Goal: Task Accomplishment & Management: Manage account settings

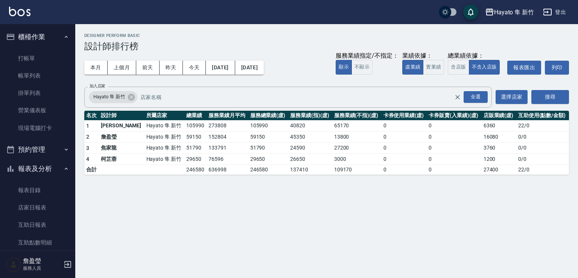
scroll to position [75, 0]
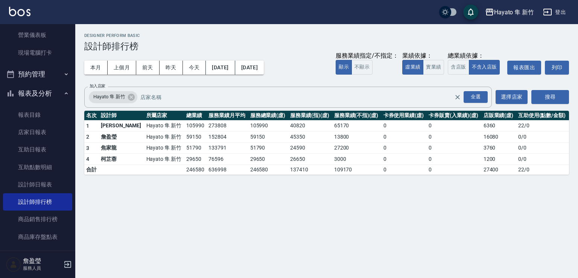
drag, startPoint x: 503, startPoint y: 116, endPoint x: 478, endPoint y: 155, distance: 46.2
click at [479, 153] on table "名次 設計師 所屬店家 總業績 服務業績月平均 服務總業績(虛) 服務業績(指)(虛) 服務業績(不指)(虛) 卡券使用業績(虛) 卡券販賣(入業績)(虛) …" at bounding box center [326, 143] width 484 height 64
click at [293, 210] on div "Hayato 隼 新竹 2025-10-01 - 2025-10-12 設計師排行榜 列印時間： 2025-10-12-14:08 Designer Perf…" at bounding box center [289, 139] width 578 height 278
click at [66, 261] on icon "button" at bounding box center [67, 264] width 7 height 7
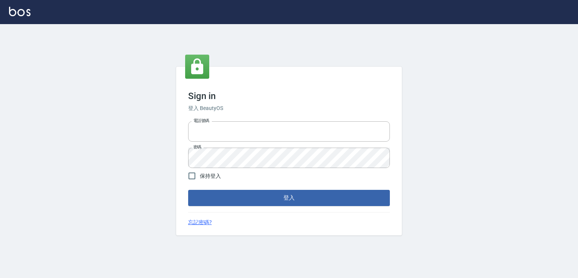
type input "0982132488"
click at [248, 148] on div "電話號碼 0982132488 電話號碼 密碼 密碼" at bounding box center [289, 144] width 208 height 53
click at [241, 177] on form "電話號碼 0982132488 電話號碼 密碼 密碼 保持登入 登入" at bounding box center [289, 161] width 202 height 87
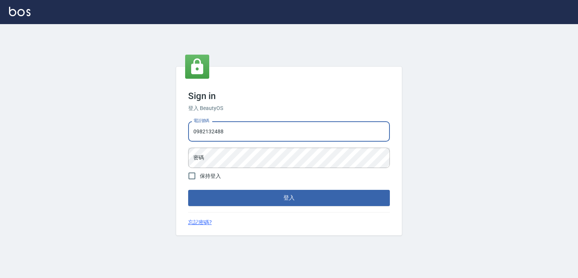
drag, startPoint x: 247, startPoint y: 129, endPoint x: 159, endPoint y: 142, distance: 88.6
click at [159, 142] on div "Sign in 登入 BeautyOS 電話號碼 0982132488 電話號碼 密碼 密碼 保持登入 登入 忘記密碼?" at bounding box center [289, 151] width 578 height 254
type input "0912345"
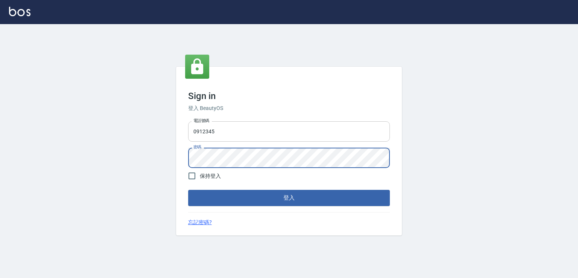
click at [188, 190] on button "登入" at bounding box center [289, 198] width 202 height 16
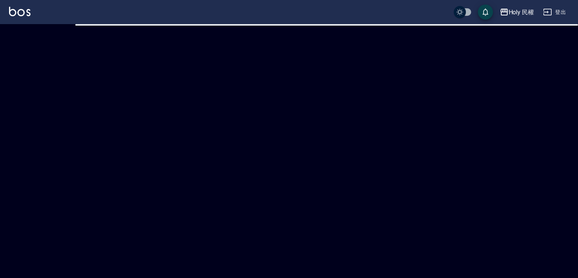
checkbox input "true"
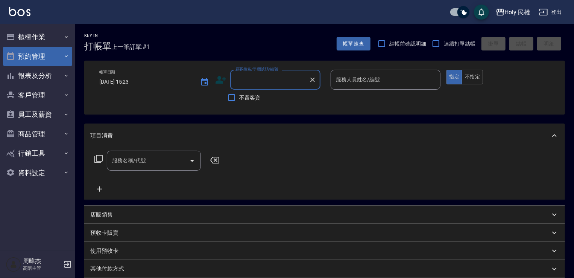
click at [53, 52] on button "預約管理" at bounding box center [37, 57] width 69 height 20
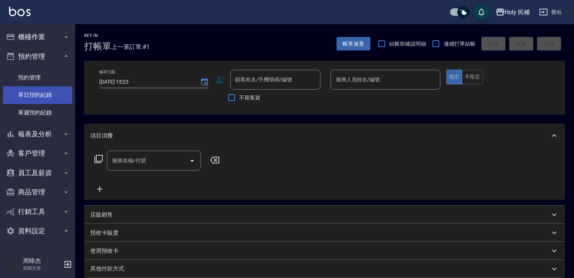
click at [63, 100] on link "單日預約紀錄" at bounding box center [37, 94] width 69 height 17
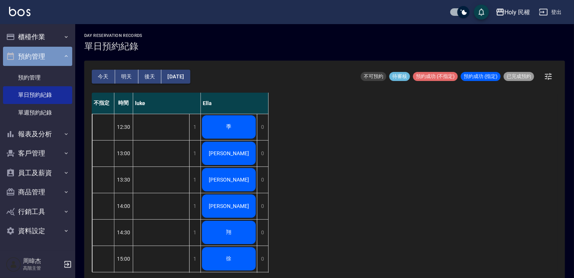
click at [45, 57] on button "預約管理" at bounding box center [37, 57] width 69 height 20
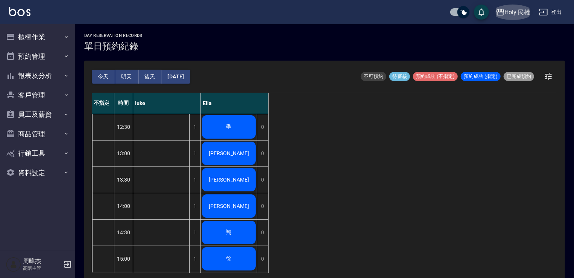
click at [512, 10] on div "Holy 民權" at bounding box center [518, 12] width 26 height 9
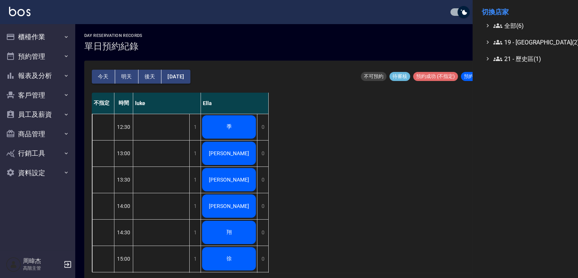
click at [510, 32] on ul "全部(6) 19 - 新城區(2) 21 - 歷史區(1)" at bounding box center [524, 42] width 87 height 42
click at [506, 24] on span "全部(6)" at bounding box center [529, 25] width 73 height 9
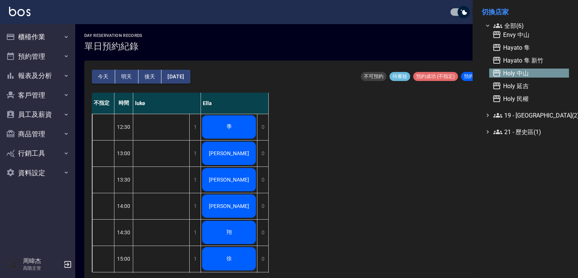
click at [510, 75] on span "Holy 中山" at bounding box center [529, 72] width 74 height 9
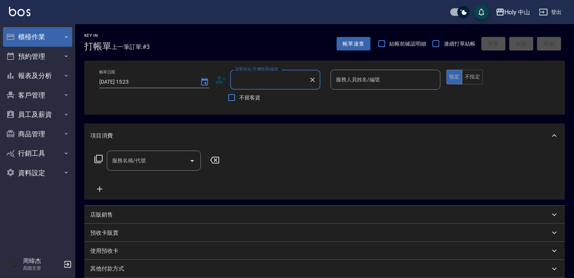
click at [39, 33] on button "櫃檯作業" at bounding box center [37, 37] width 69 height 20
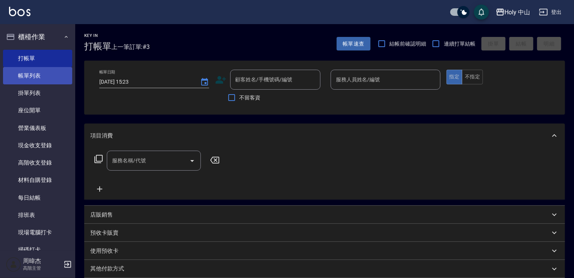
click at [50, 76] on link "帳單列表" at bounding box center [37, 75] width 69 height 17
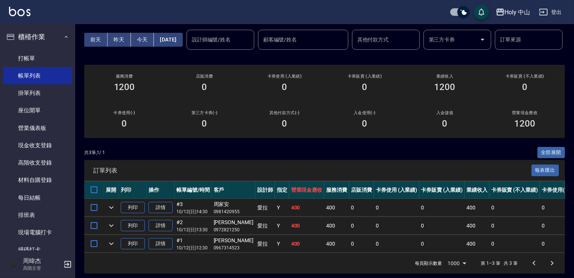
scroll to position [61, 0]
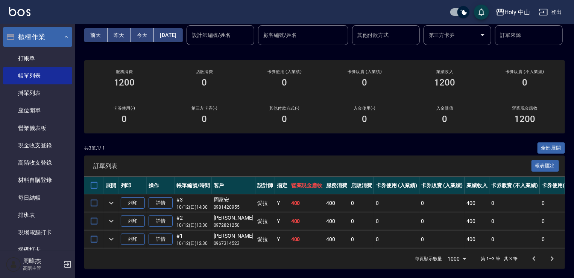
click at [33, 41] on button "櫃檯作業" at bounding box center [37, 37] width 69 height 20
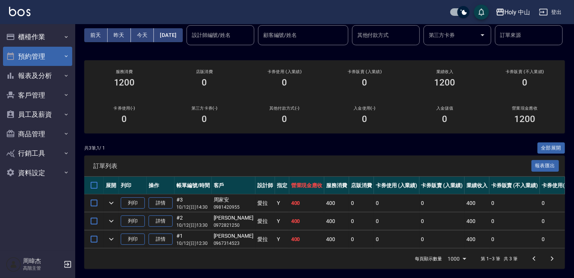
click at [46, 61] on button "預約管理" at bounding box center [37, 57] width 69 height 20
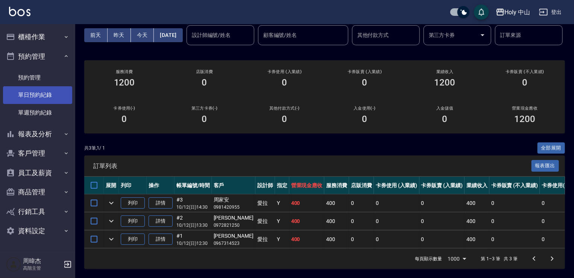
click at [61, 94] on link "單日預約紀錄" at bounding box center [37, 94] width 69 height 17
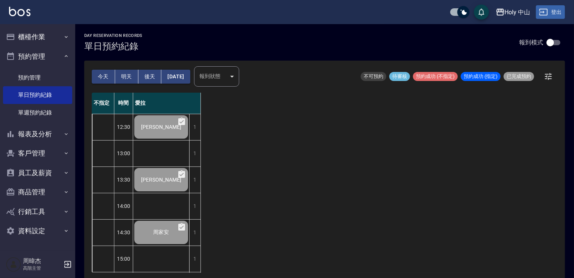
click at [555, 9] on button "登出" at bounding box center [550, 12] width 29 height 14
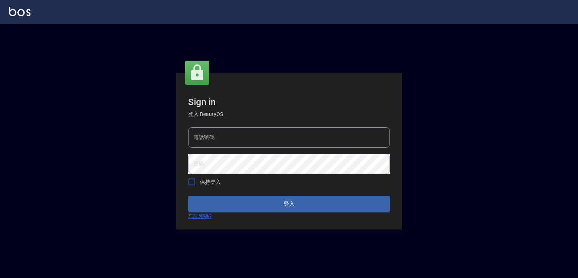
type input "0982132488"
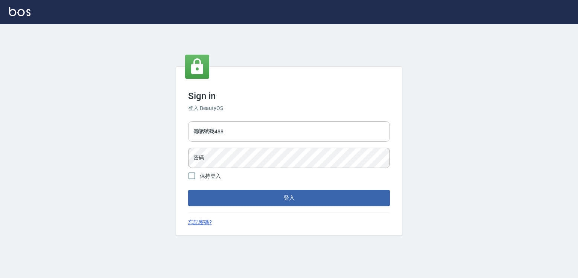
click at [242, 132] on input "0982132488" at bounding box center [289, 131] width 202 height 20
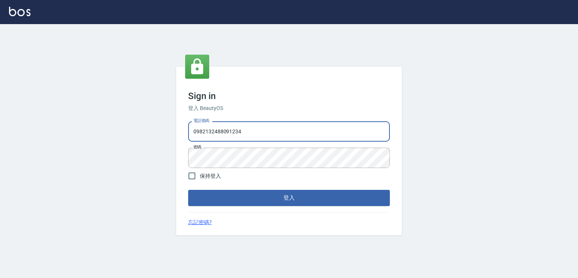
type input "09821324880912345"
drag, startPoint x: 284, startPoint y: 129, endPoint x: 110, endPoint y: 139, distance: 174.1
click at [110, 139] on div "Sign in 登入 BeautyOS 電話號碼 [PHONE_NUMBER] 電話號碼 密碼 密碼 保持登入 登入 忘記密碼?" at bounding box center [289, 151] width 578 height 254
type input "0912345"
click at [236, 54] on div "Sign in 登入 BeautyOS 電話號碼 0912345 電話號碼 密碼 密碼 保持登入 登入 忘記密碼?" at bounding box center [289, 151] width 578 height 254
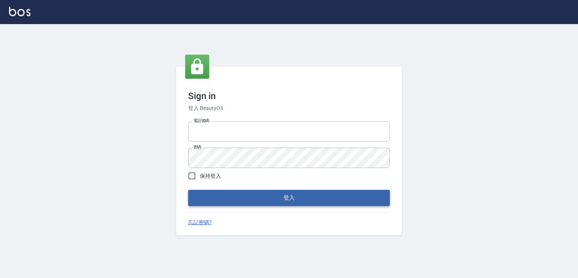
type input "0982132488"
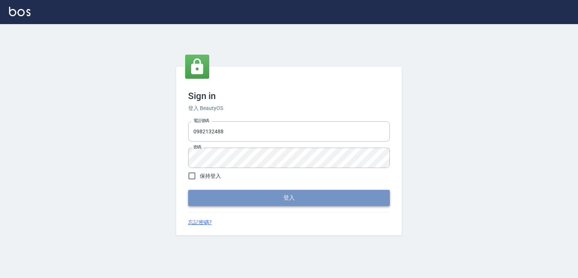
click at [264, 197] on button "登入" at bounding box center [289, 198] width 202 height 16
